Goal: Task Accomplishment & Management: Manage account settings

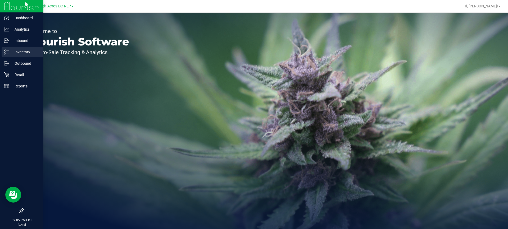
click at [26, 48] on div "Inventory" at bounding box center [23, 52] width 42 height 11
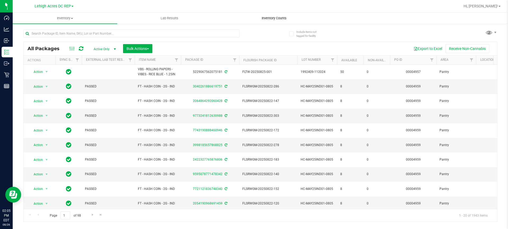
click at [277, 19] on span "Inventory Counts" at bounding box center [273, 18] width 39 height 5
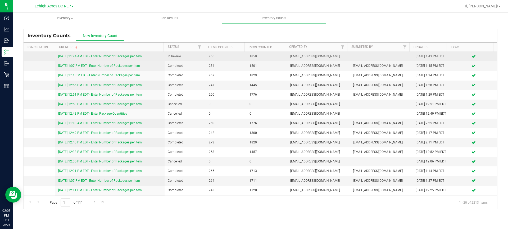
click at [114, 57] on link "[DATE] 11:24 AM EDT - Enter Number of Packages per Item" at bounding box center [100, 56] width 84 height 4
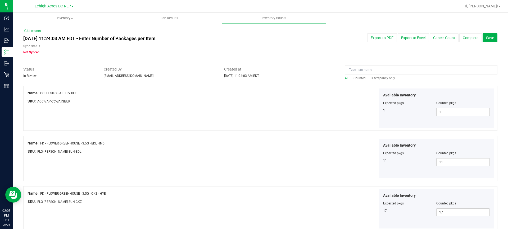
click at [292, 77] on span "Discrepancy only" at bounding box center [383, 78] width 24 height 4
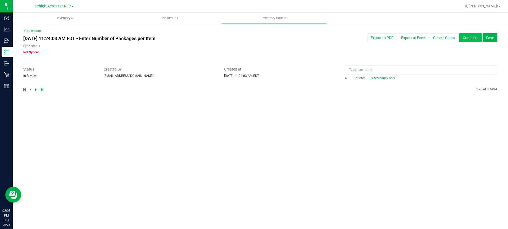
click at [292, 38] on button "Complete" at bounding box center [470, 37] width 22 height 9
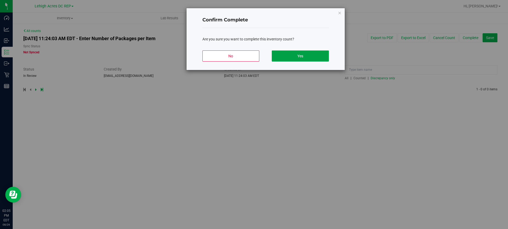
click at [292, 60] on button "Yes" at bounding box center [300, 56] width 57 height 11
